Goal: Task Accomplishment & Management: Manage account settings

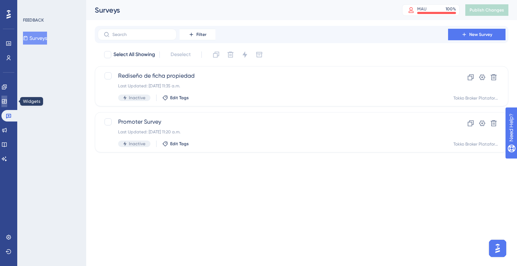
click at [6, 100] on icon at bounding box center [4, 101] width 5 height 4
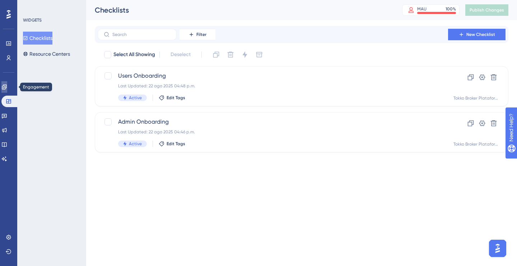
click at [7, 84] on link at bounding box center [4, 86] width 6 height 11
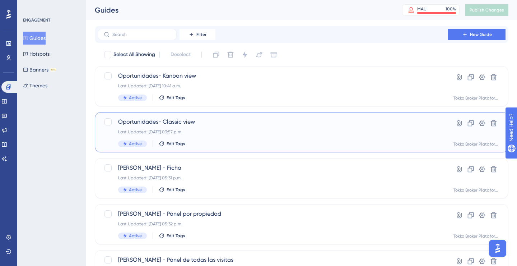
click at [140, 120] on span "Oportunidades- Classic view" at bounding box center [272, 121] width 309 height 9
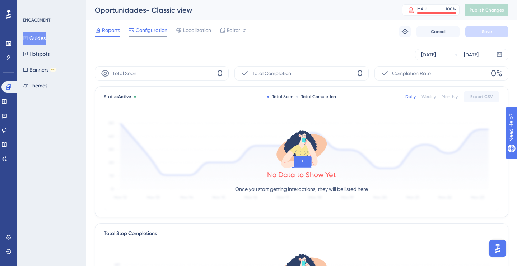
click at [152, 31] on span "Configuration" at bounding box center [152, 30] width 32 height 9
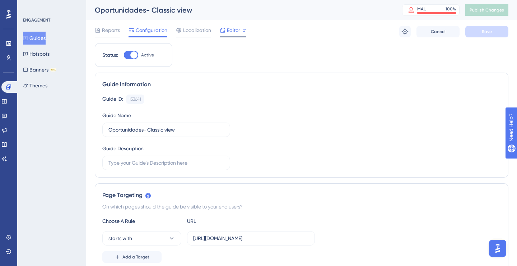
click at [231, 29] on span "Editor" at bounding box center [233, 30] width 13 height 9
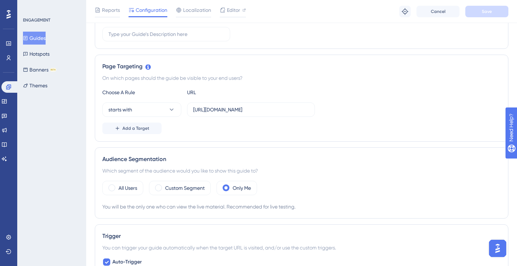
scroll to position [132, 0]
click at [117, 187] on div "All Users" at bounding box center [122, 187] width 41 height 14
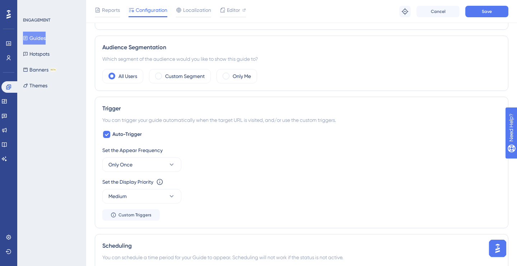
scroll to position [0, 0]
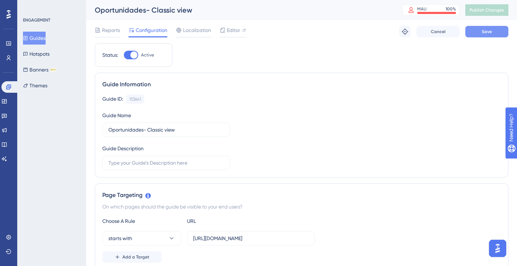
click at [477, 33] on button "Save" at bounding box center [486, 31] width 43 height 11
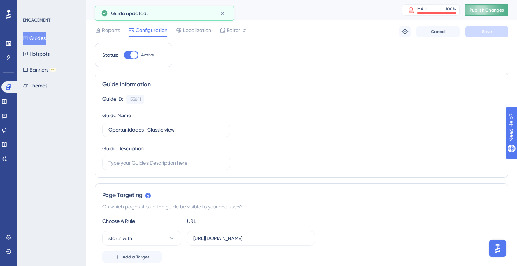
click at [482, 12] on span "Publish Changes" at bounding box center [486, 10] width 34 height 6
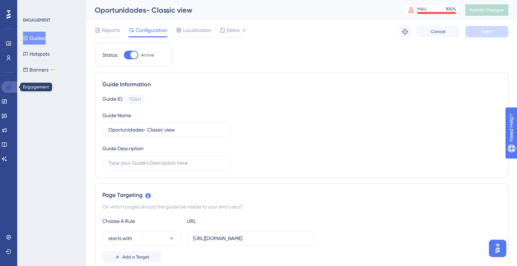
click at [7, 88] on icon at bounding box center [9, 87] width 6 height 6
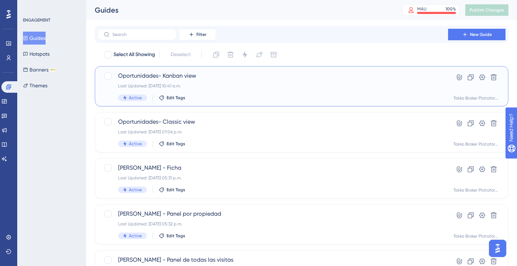
click at [164, 75] on span "Oportunidades- Kanban view" at bounding box center [272, 75] width 309 height 9
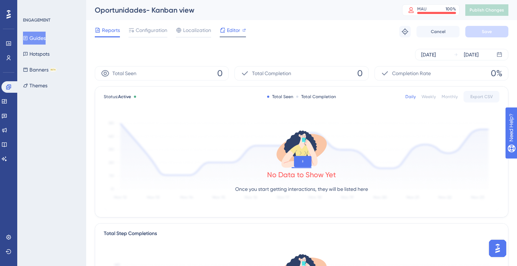
click at [228, 34] on span "Editor" at bounding box center [233, 30] width 13 height 9
click at [155, 32] on span "Configuration" at bounding box center [152, 30] width 32 height 9
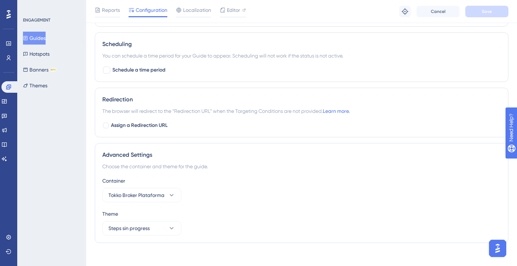
scroll to position [466, 0]
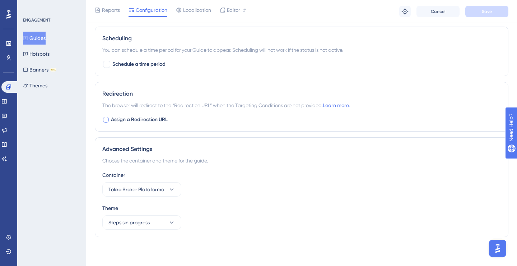
click at [120, 119] on span "Assign a Redirection URL" at bounding box center [139, 119] width 57 height 9
checkbox input "true"
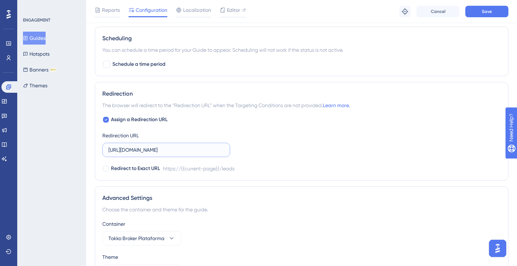
click at [138, 149] on input "[URL][DOMAIN_NAME]" at bounding box center [166, 150] width 116 height 8
click at [108, 120] on div at bounding box center [106, 120] width 6 height 6
checkbox input "false"
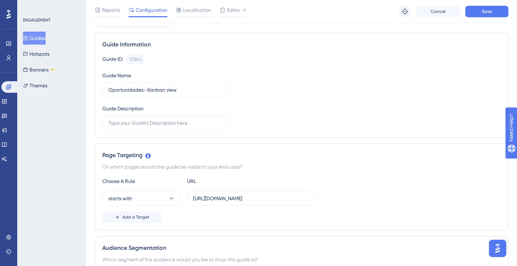
scroll to position [0, 0]
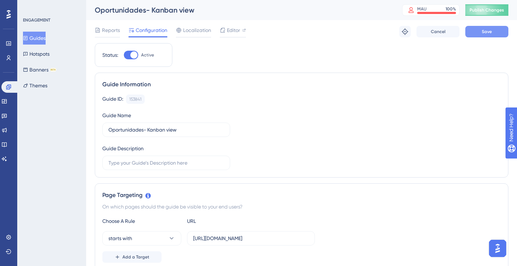
click at [480, 33] on button "Save" at bounding box center [486, 31] width 43 height 11
